Goal: Task Accomplishment & Management: Complete application form

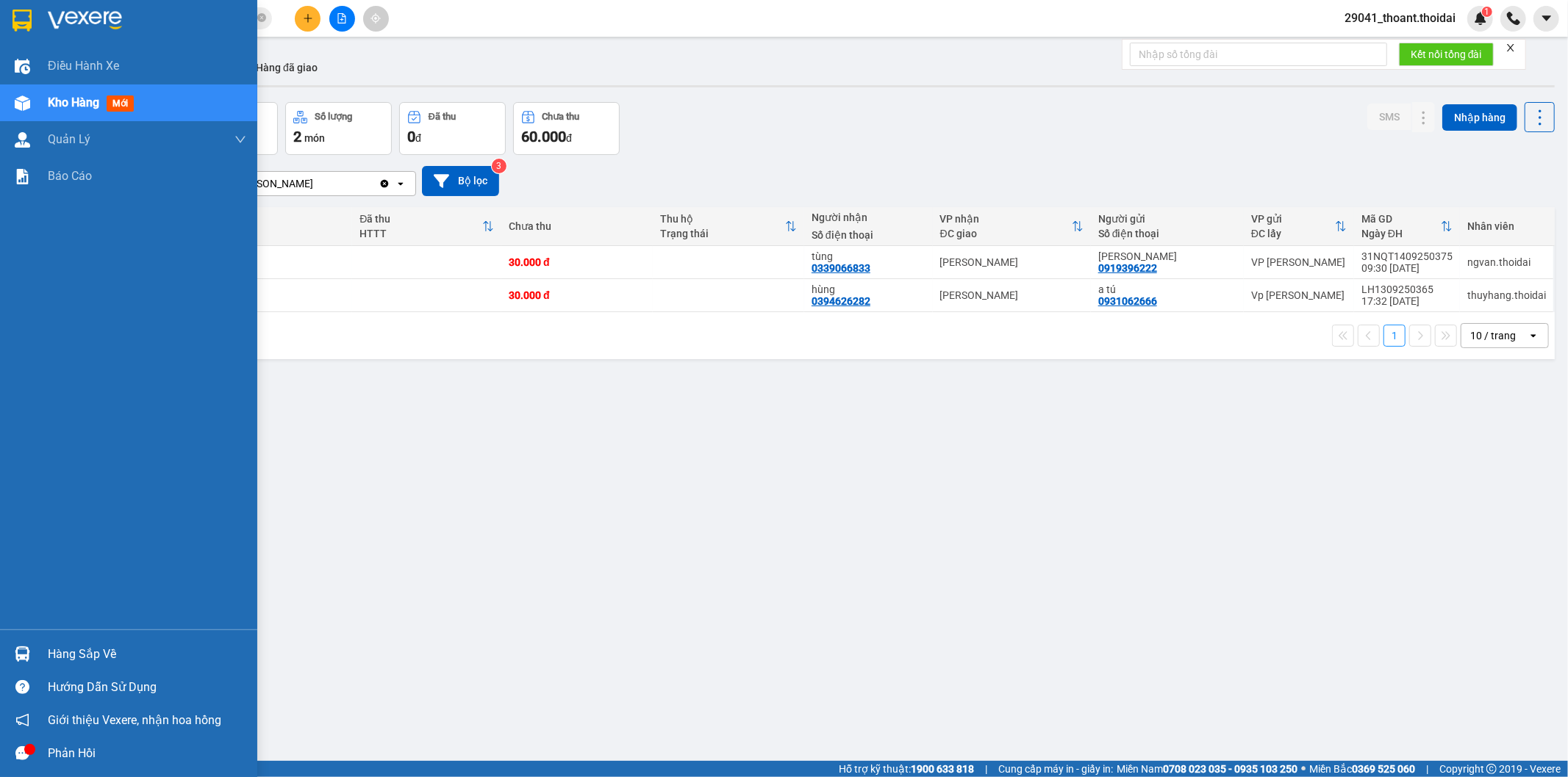
click at [40, 648] on div "Hàng sắp về" at bounding box center [129, 654] width 258 height 33
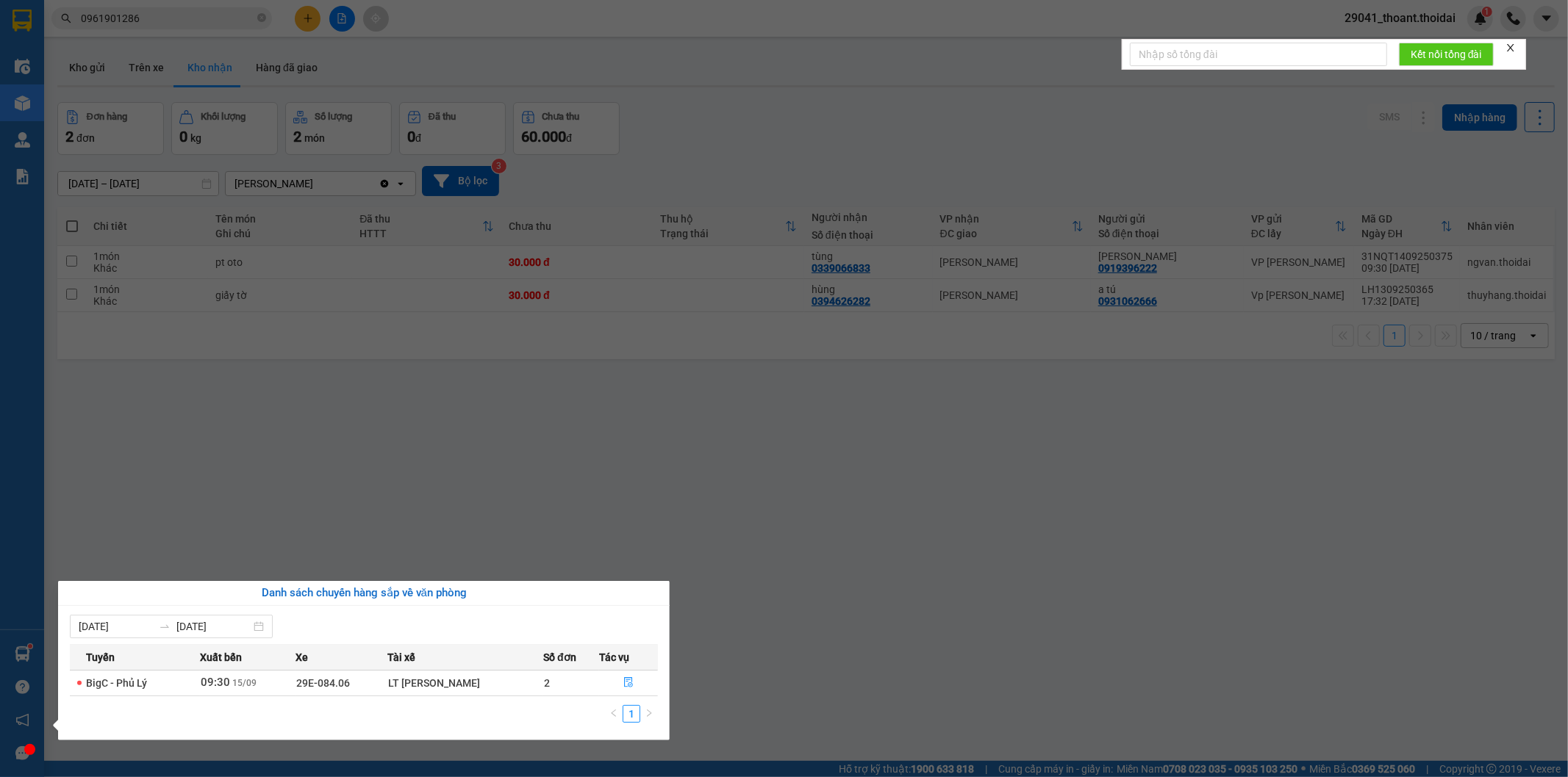
click at [905, 635] on section "Kết quả tìm kiếm ( 8 ) Bộ lọc Mã ĐH Trạng thái Món hàng Thu hộ Tổng cước Chưa c…" at bounding box center [784, 388] width 1568 height 777
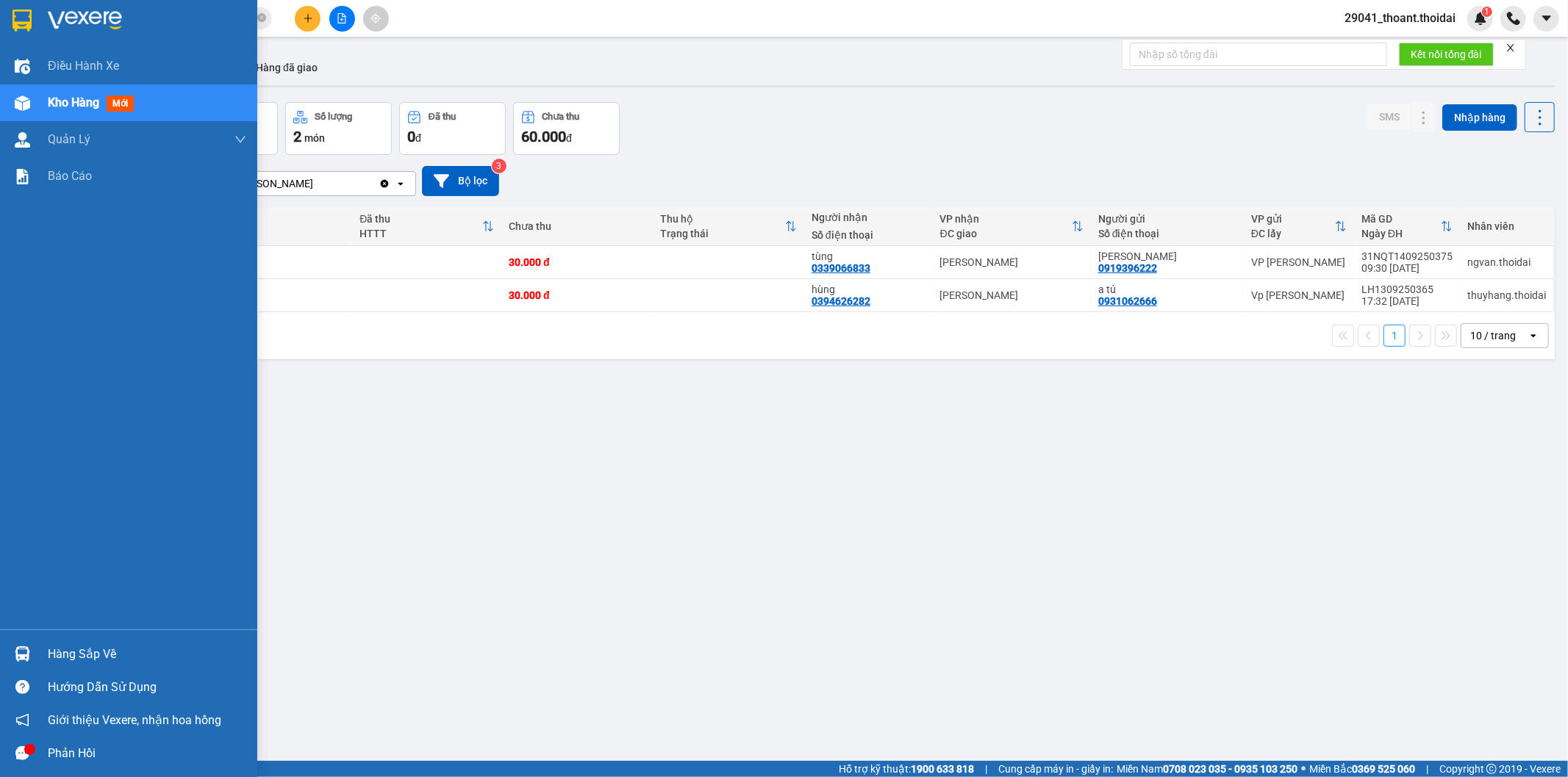
click at [31, 649] on div at bounding box center [22, 654] width 26 height 26
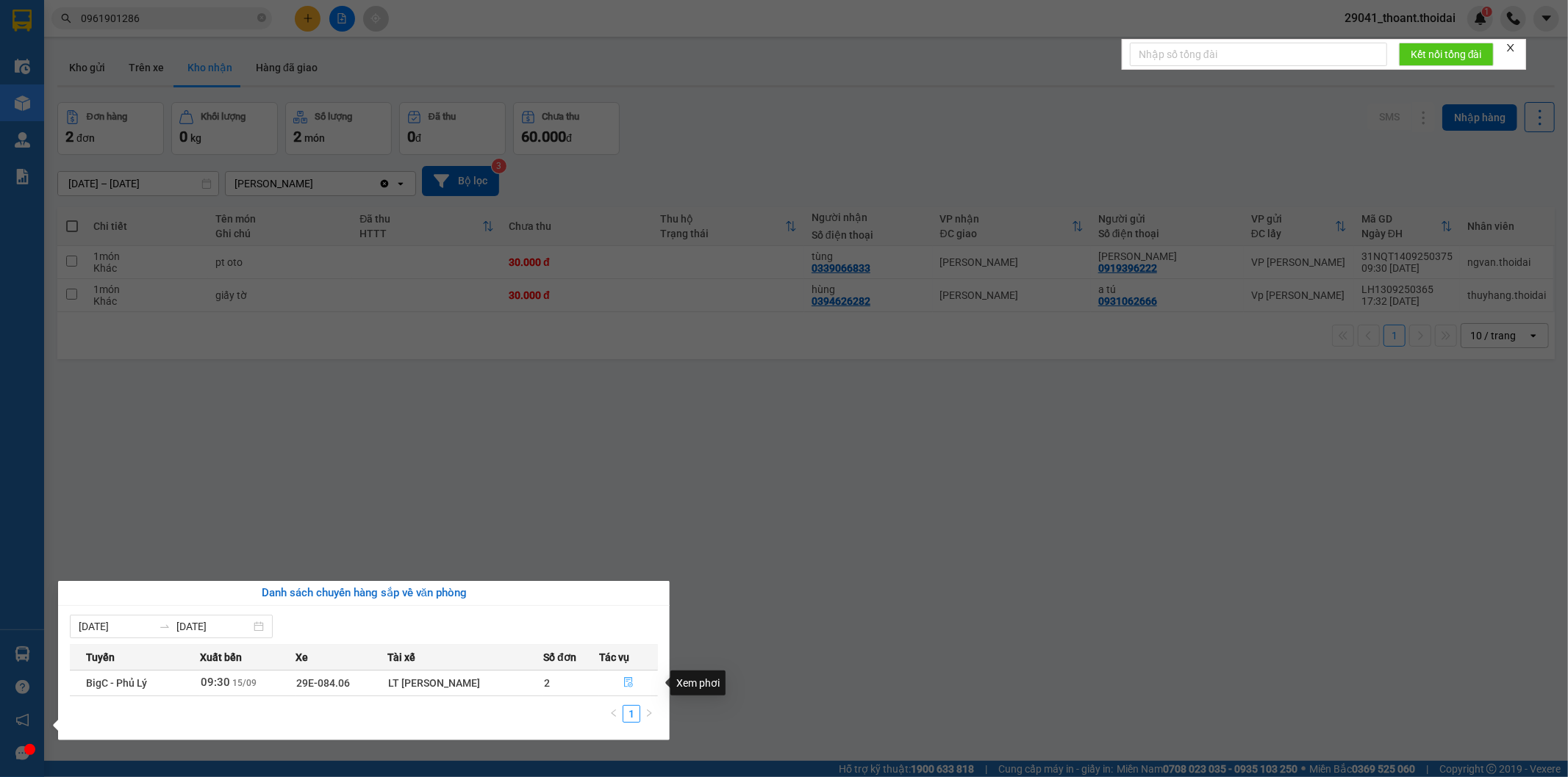
click at [628, 682] on icon "file-done" at bounding box center [628, 682] width 10 height 10
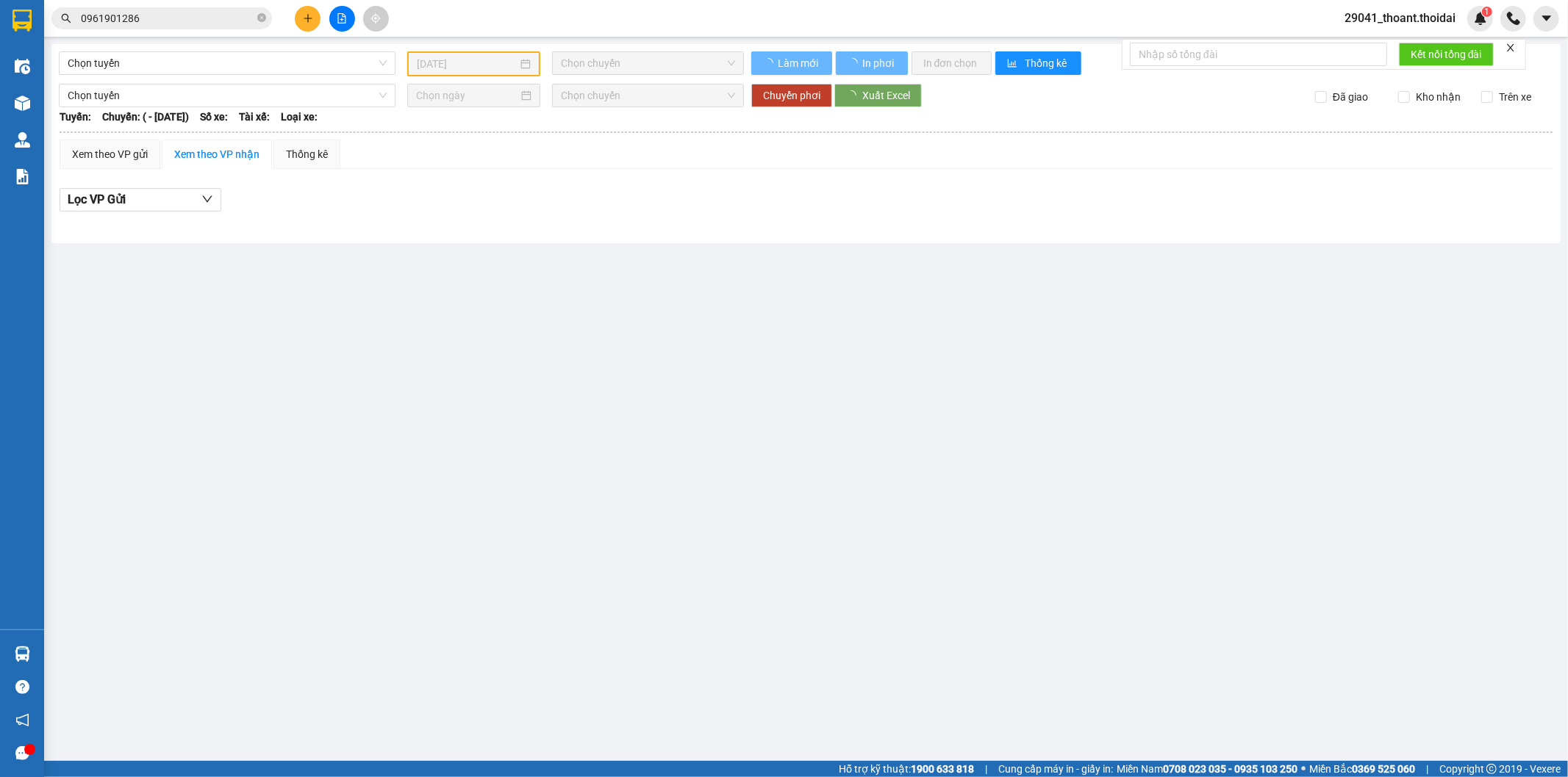
type input "[DATE]"
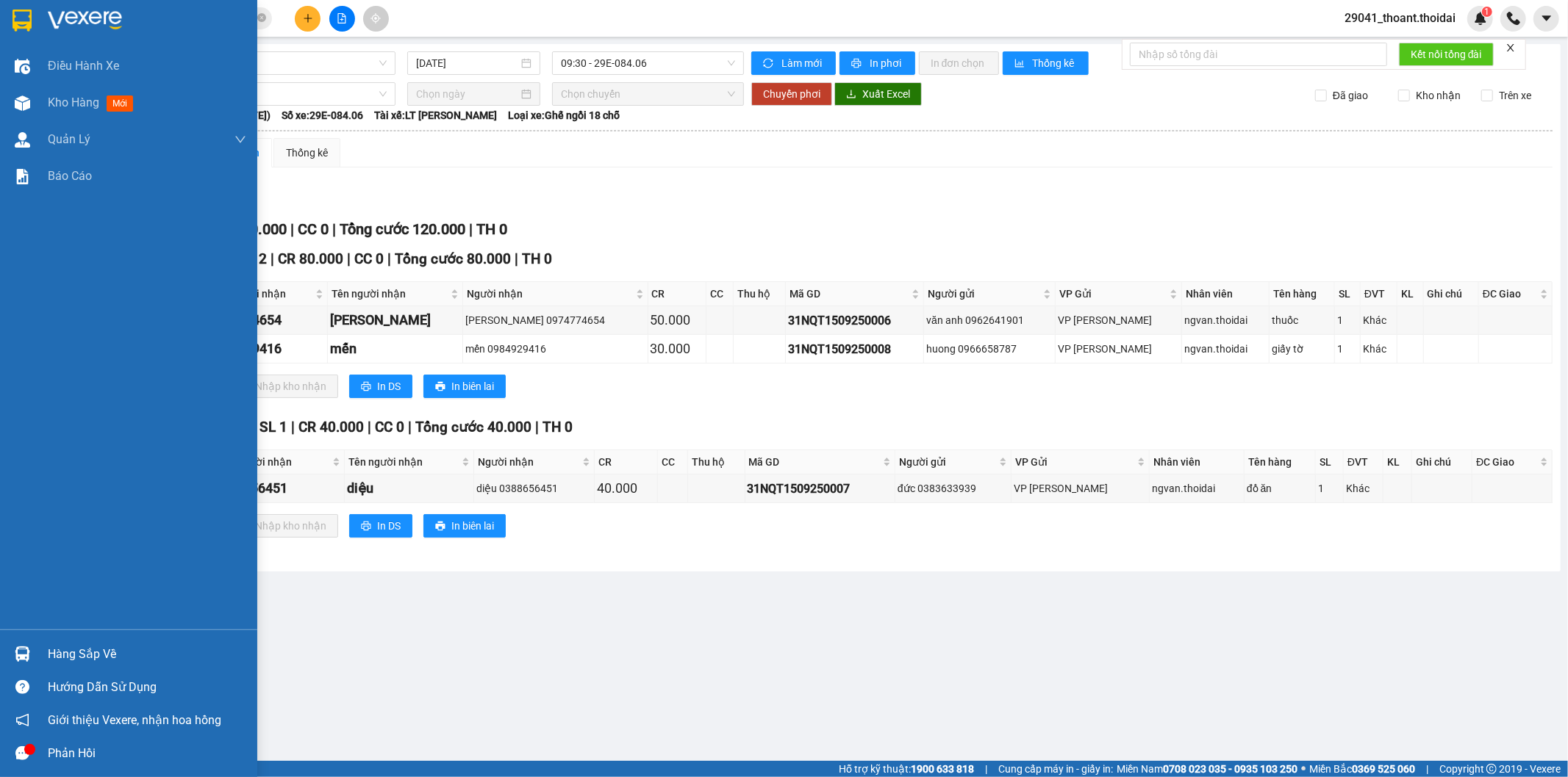
click at [25, 30] on img at bounding box center [22, 20] width 19 height 22
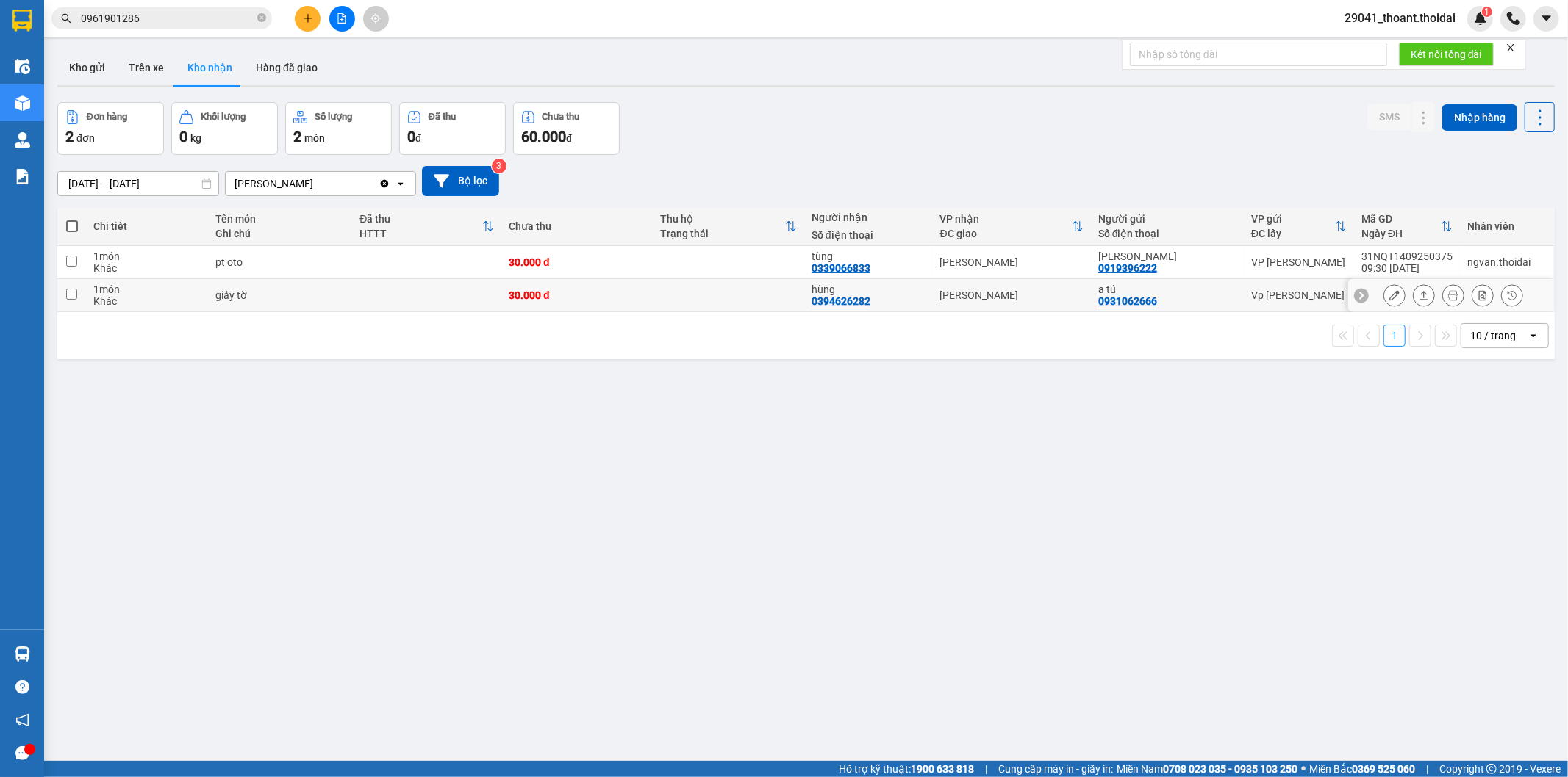
click at [258, 289] on div "giấy tờ" at bounding box center [281, 295] width 130 height 12
checkbox input "true"
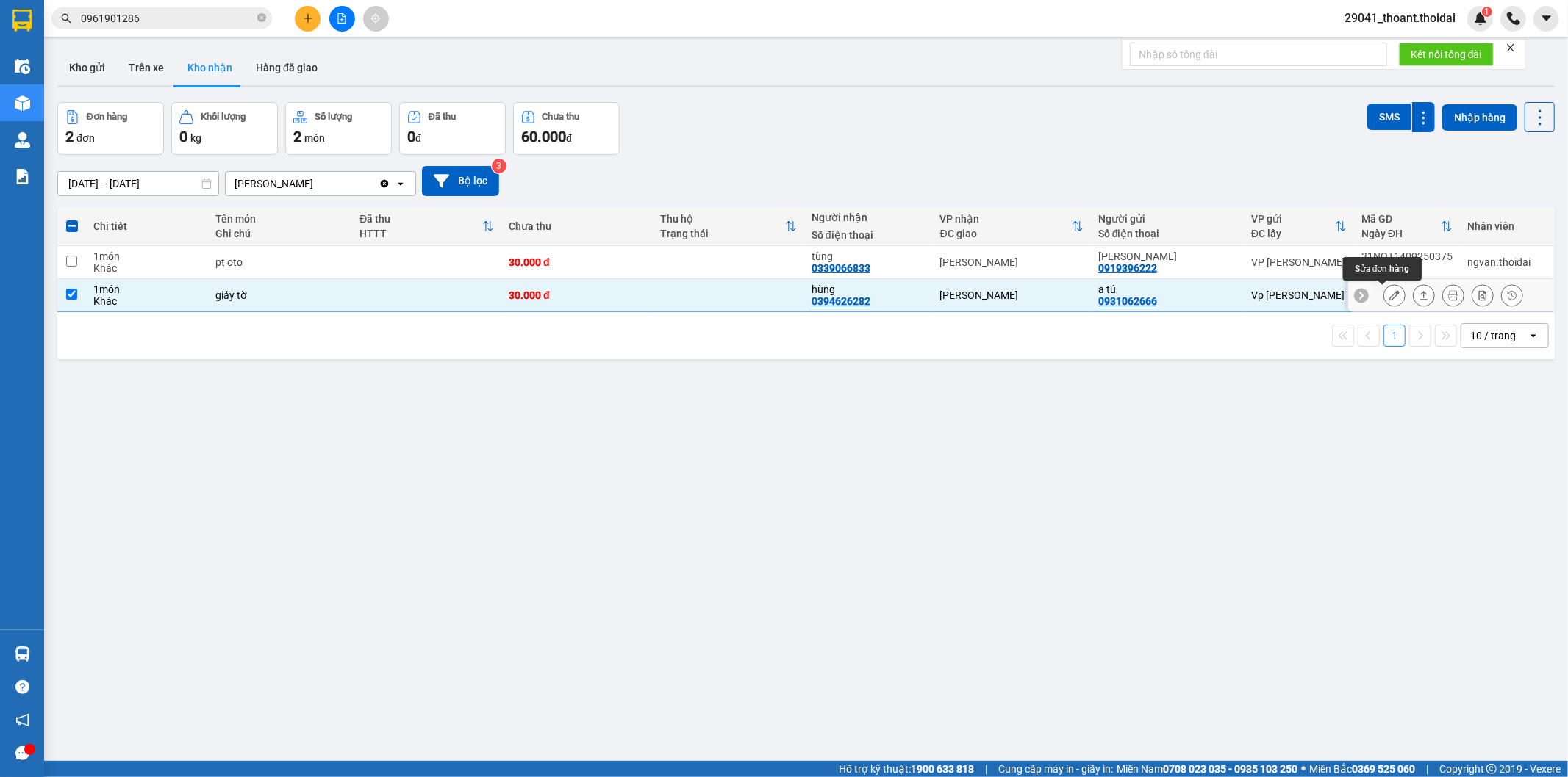
click at [1389, 295] on icon at bounding box center [1393, 295] width 10 height 10
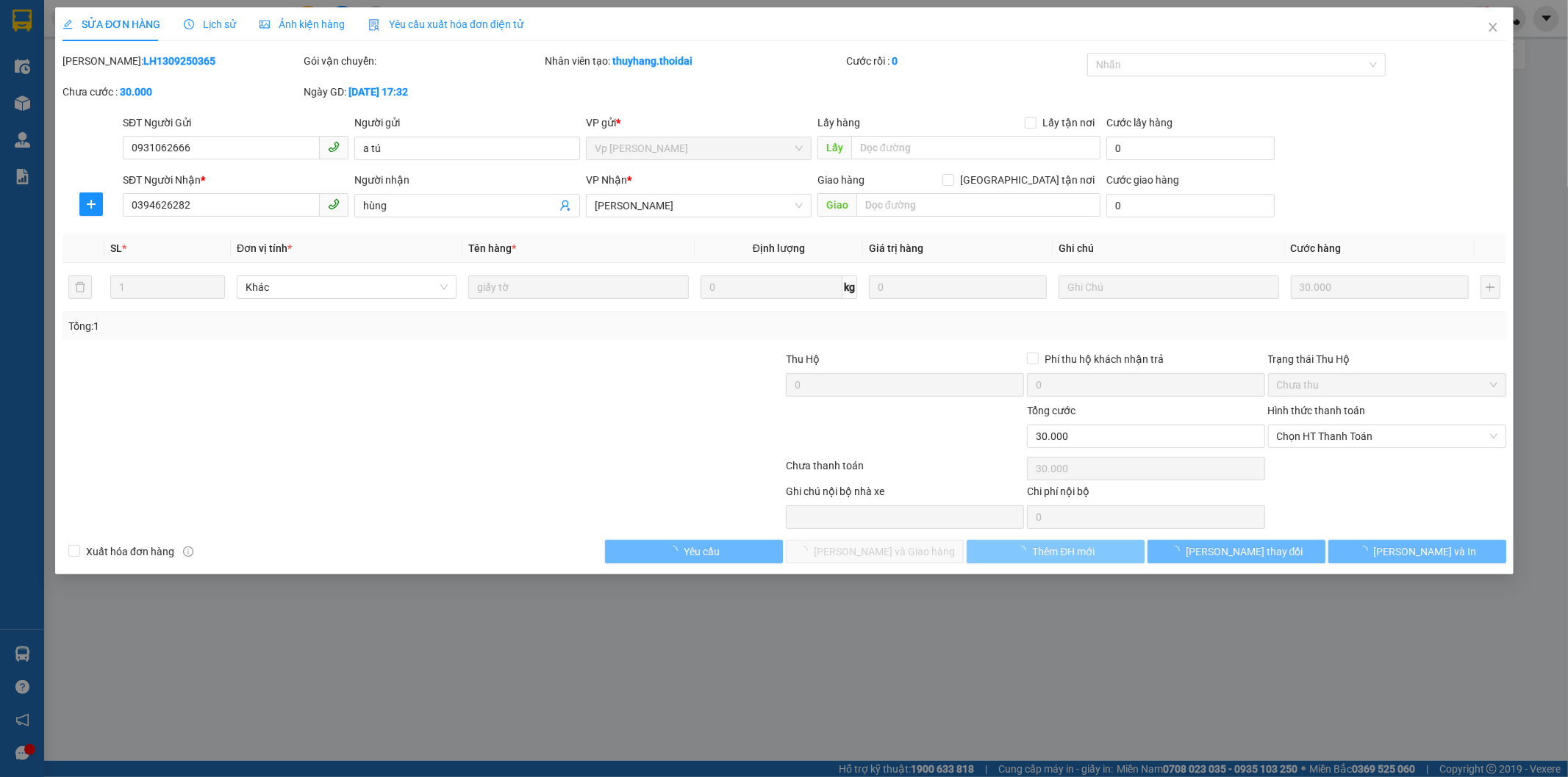
type input "0931062666"
type input "a tú"
type input "0394626282"
type input "hùng"
type input "30.000"
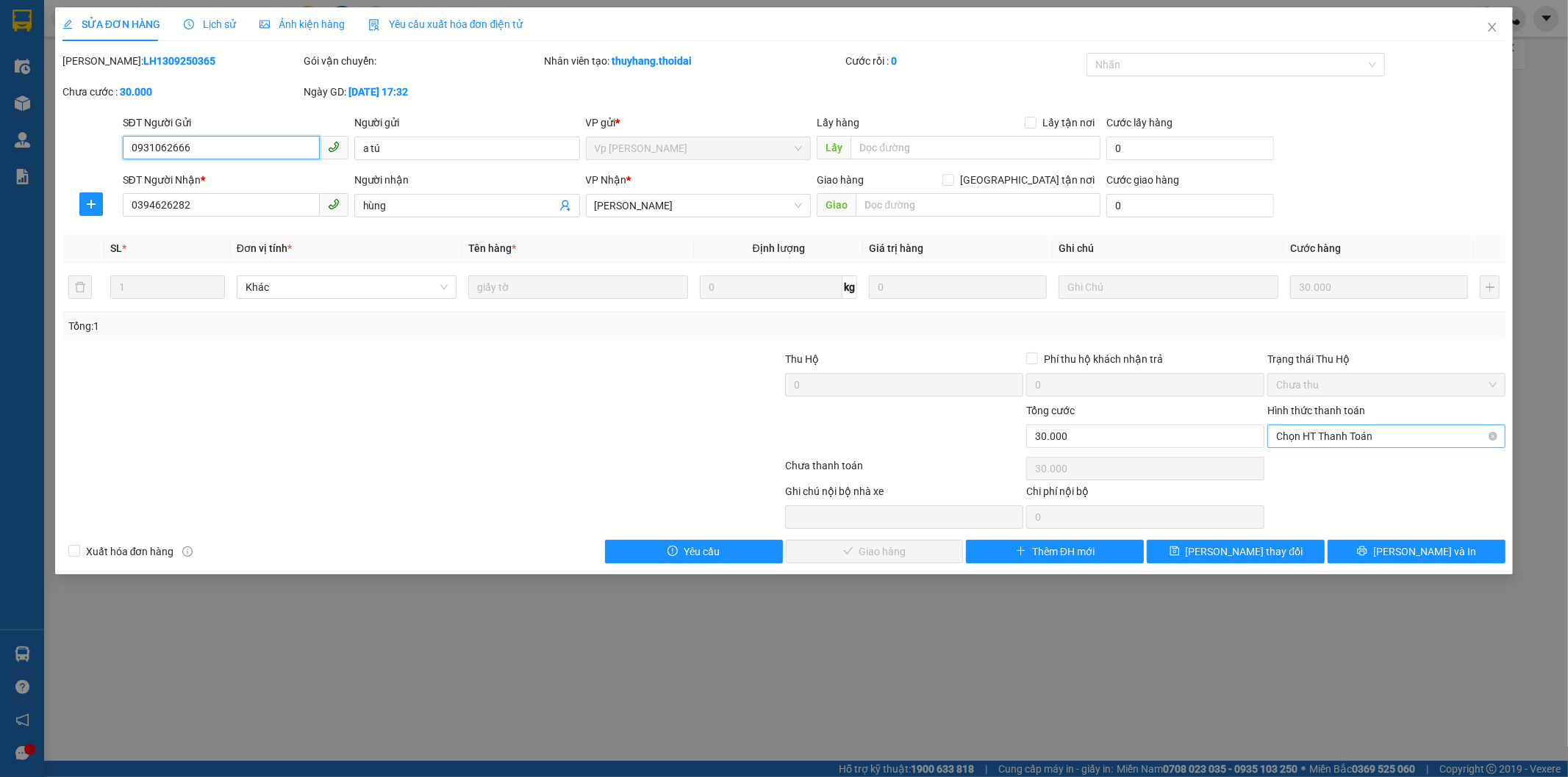
click at [1317, 430] on span "Chọn HT Thanh Toán" at bounding box center [1386, 436] width 220 height 22
click at [1312, 468] on div "Tại văn phòng" at bounding box center [1386, 465] width 220 height 16
type input "0"
click at [904, 553] on span "[PERSON_NAME] và Giao hàng" at bounding box center [884, 551] width 141 height 16
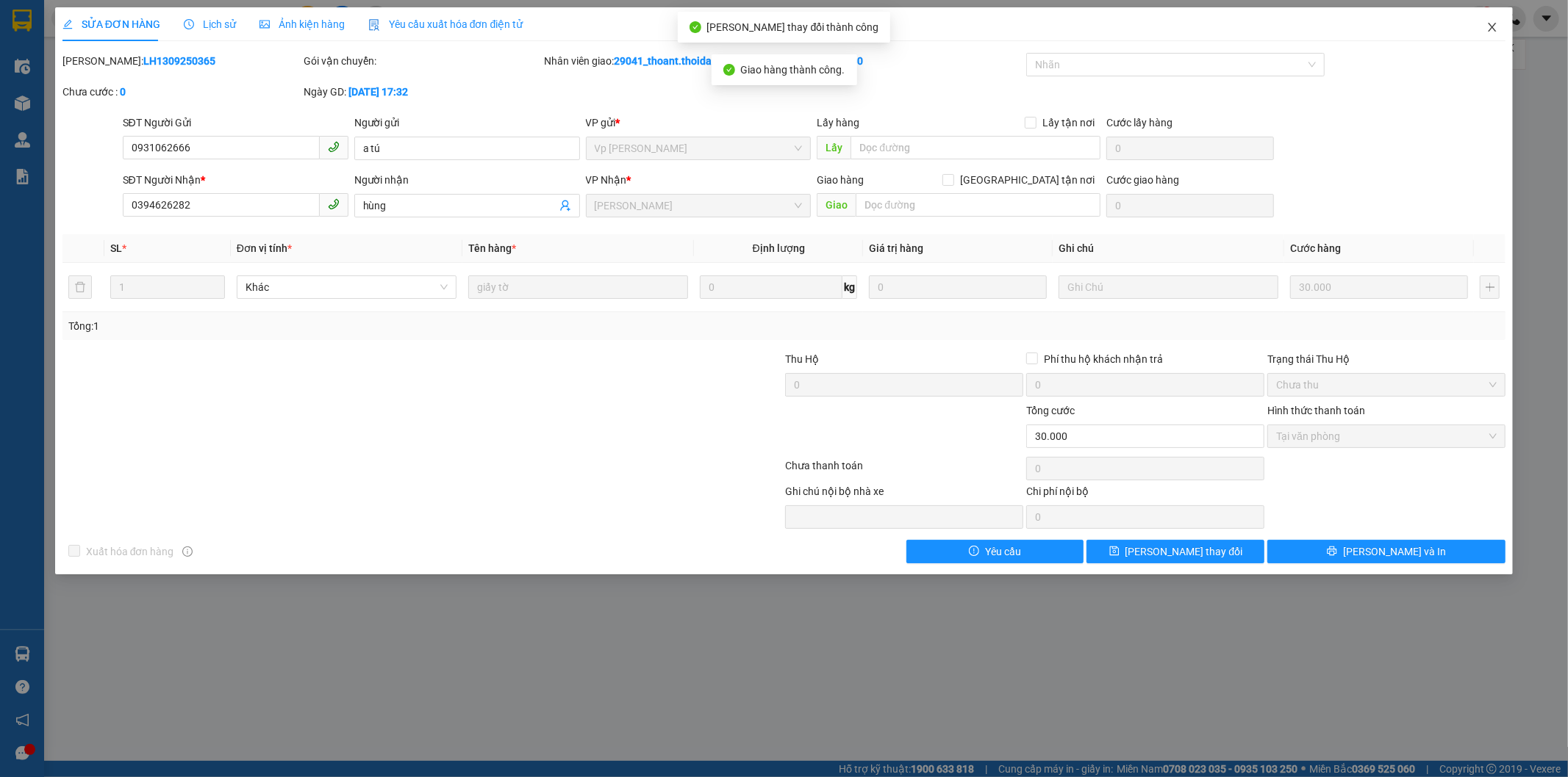
click at [1493, 22] on icon "close" at bounding box center [1491, 26] width 12 height 12
